Goal: Ask a question: Seek information or help from site administrators or community

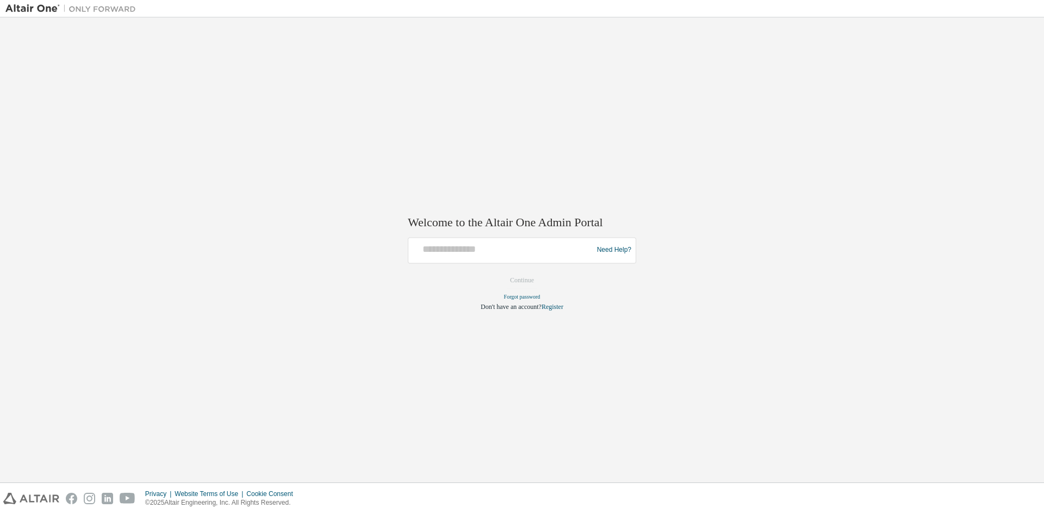
click at [474, 256] on div at bounding box center [502, 250] width 179 height 21
click at [520, 295] on link "Forgot password" at bounding box center [522, 297] width 36 height 6
click at [520, 256] on div at bounding box center [502, 250] width 179 height 21
click at [516, 255] on input "text" at bounding box center [502, 248] width 179 height 16
type input "**********"
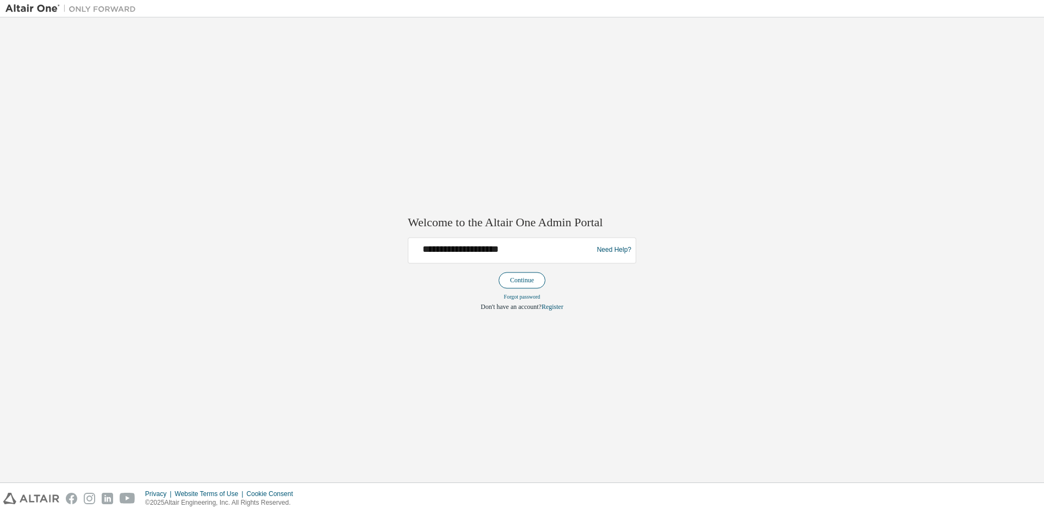
click at [520, 278] on button "Continue" at bounding box center [522, 280] width 47 height 16
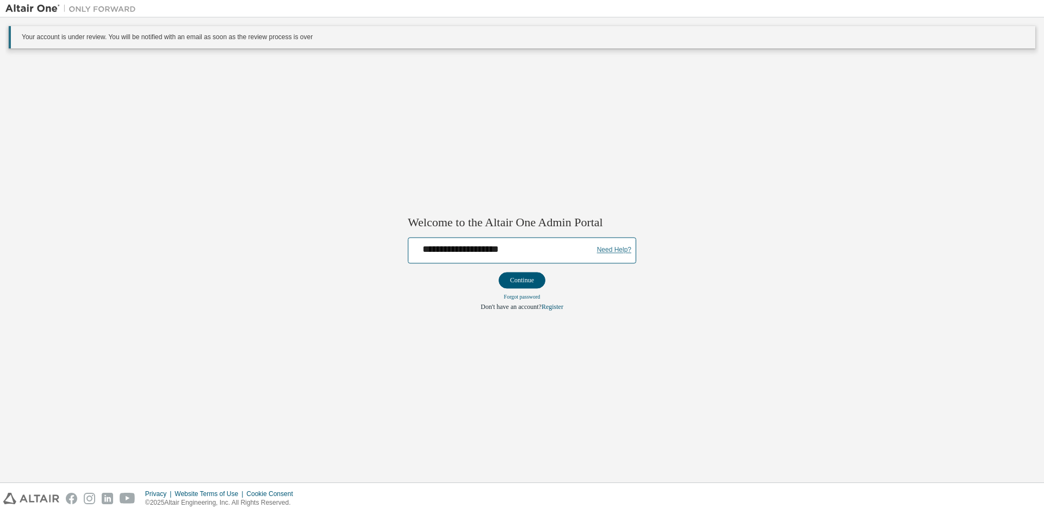
click at [618, 250] on link "Need Help?" at bounding box center [614, 250] width 34 height 1
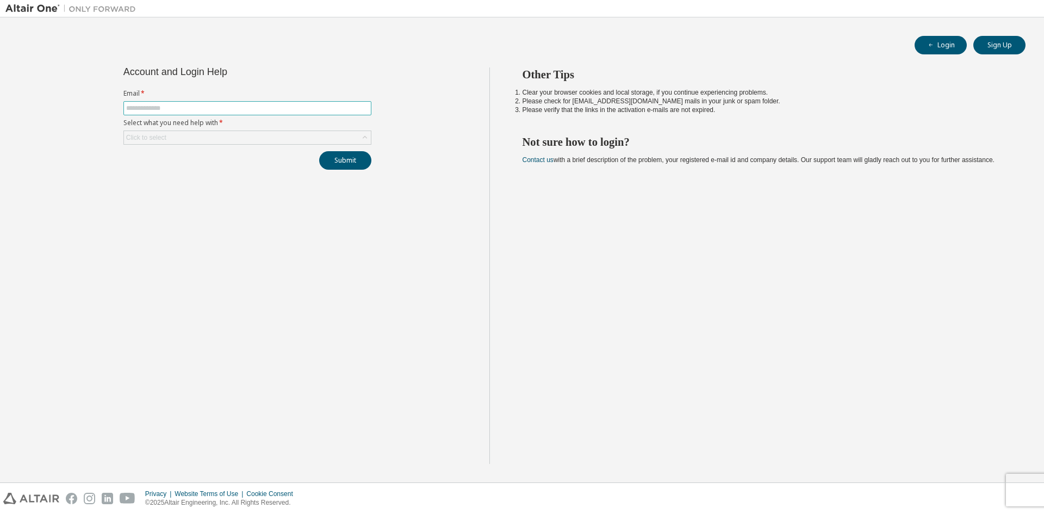
click at [234, 105] on input "text" at bounding box center [247, 108] width 243 height 9
type input "**********"
click at [235, 134] on div "Click to select" at bounding box center [247, 137] width 247 height 13
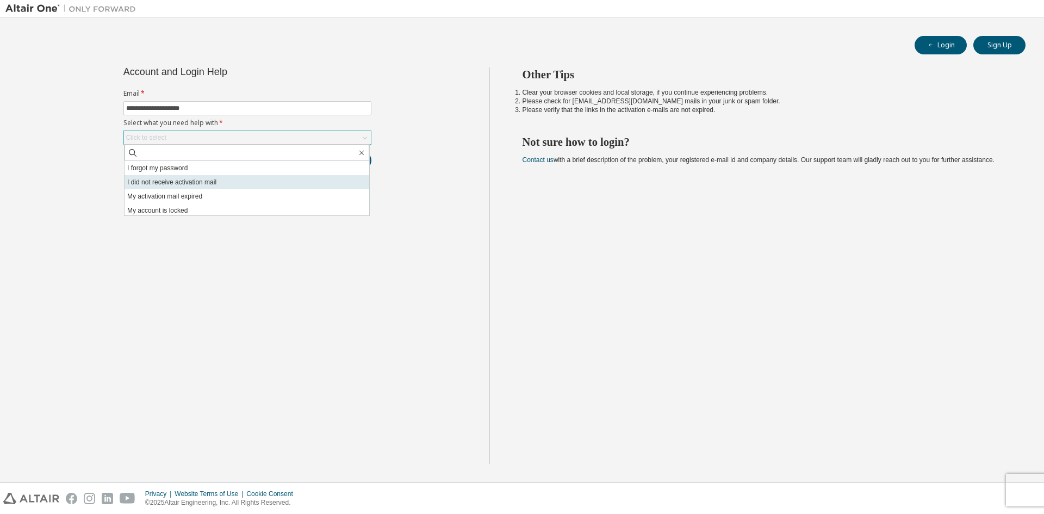
click at [223, 178] on li "I did not receive activation mail" at bounding box center [247, 182] width 245 height 14
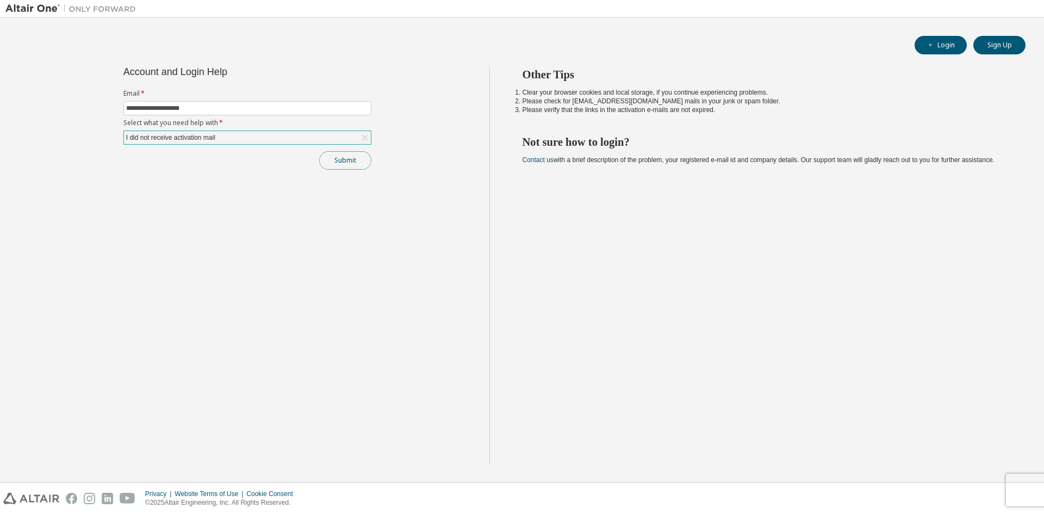
click at [344, 159] on button "Submit" at bounding box center [345, 160] width 52 height 18
click at [348, 163] on button "Submit" at bounding box center [345, 160] width 52 height 18
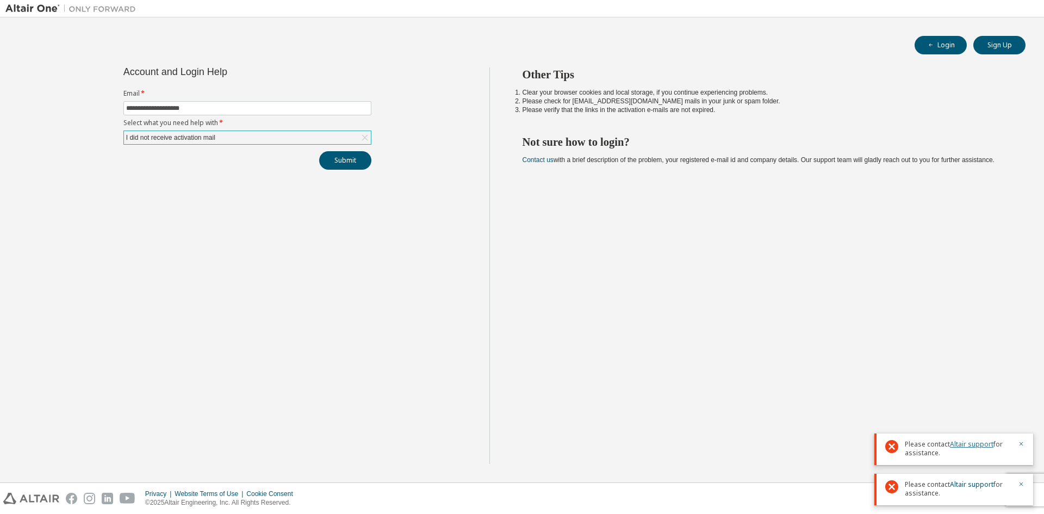
click at [960, 446] on link "Altair support" at bounding box center [972, 443] width 44 height 9
